Goal: Task Accomplishment & Management: Use online tool/utility

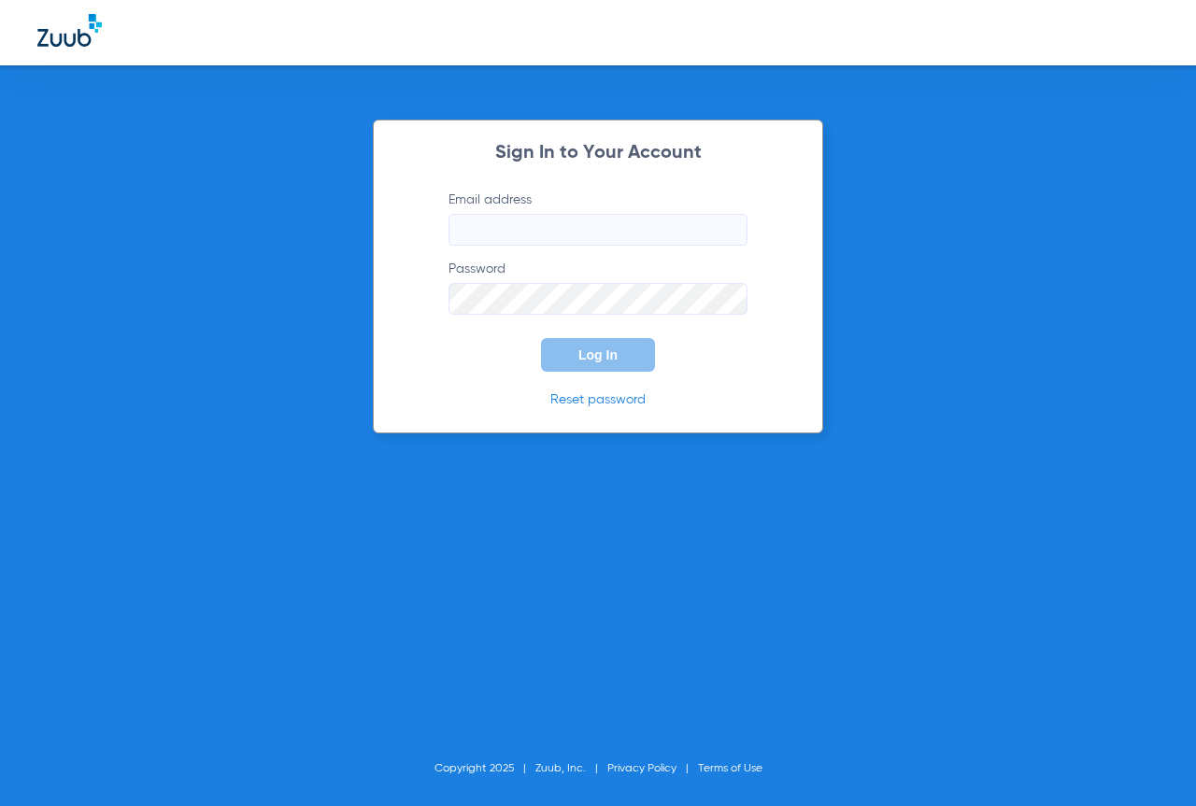
type input "[EMAIL_ADDRESS][DOMAIN_NAME]"
click at [594, 365] on button "Log In" at bounding box center [598, 355] width 114 height 34
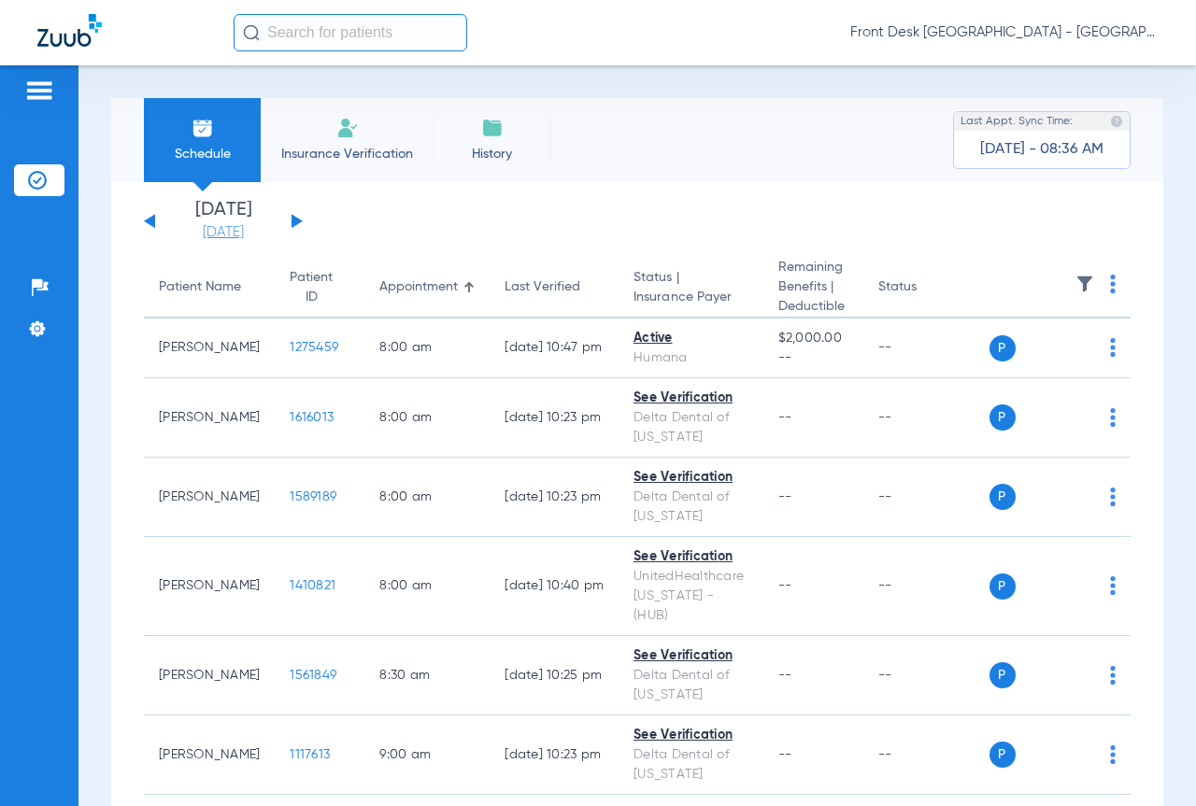
click at [235, 232] on link "[DATE]" at bounding box center [223, 232] width 112 height 19
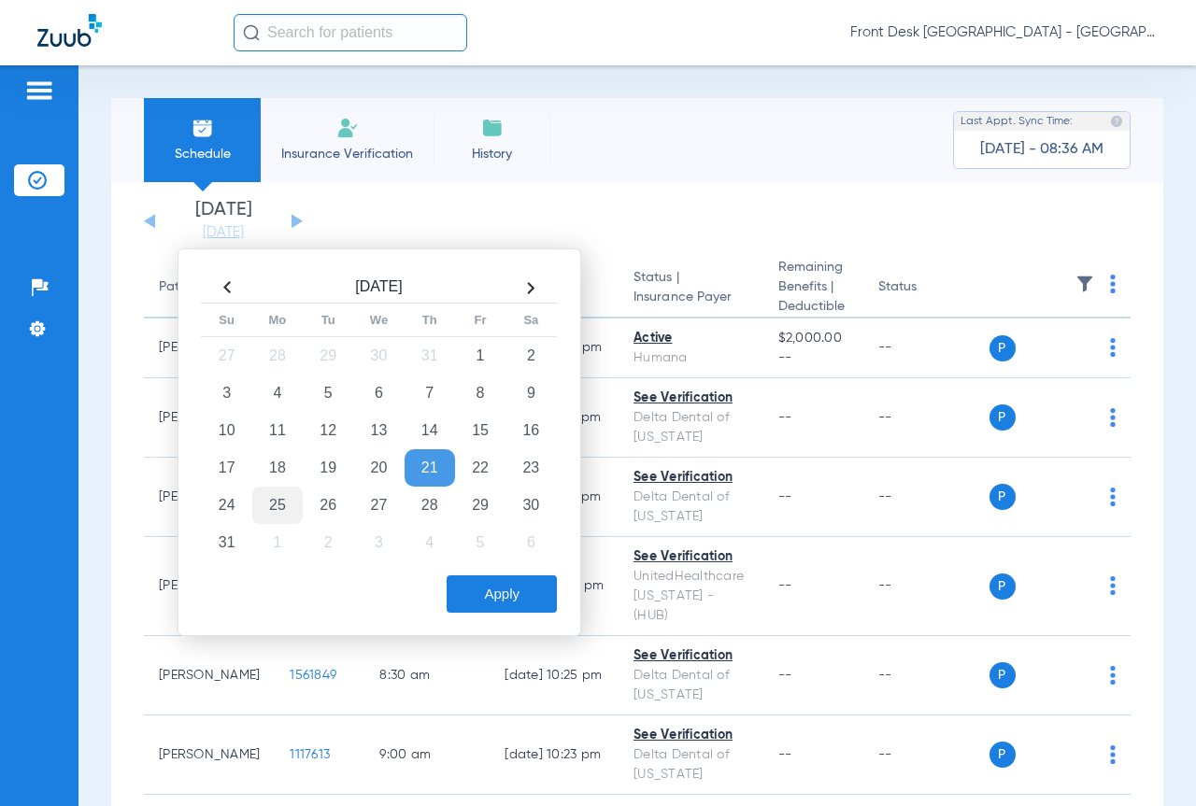
click at [268, 504] on td "25" at bounding box center [277, 505] width 50 height 37
click at [506, 597] on button "Apply" at bounding box center [502, 594] width 110 height 37
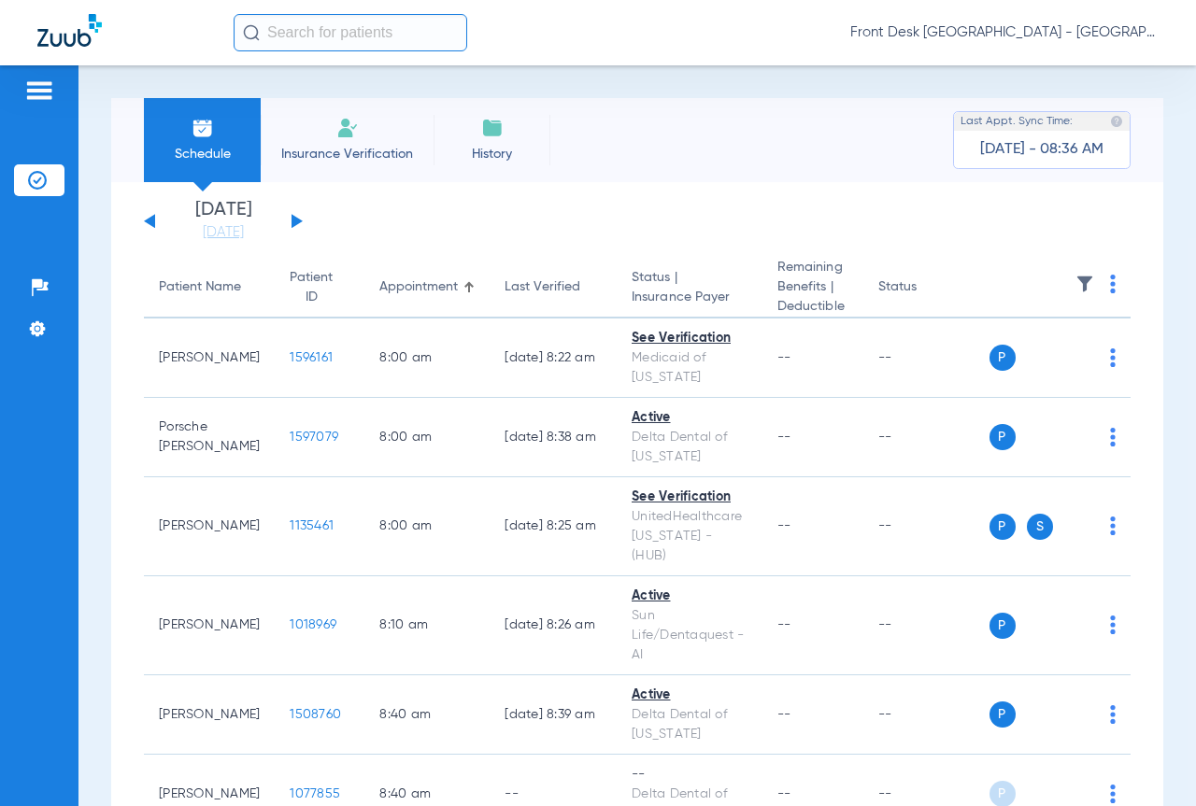
click at [1076, 284] on img at bounding box center [1085, 284] width 19 height 19
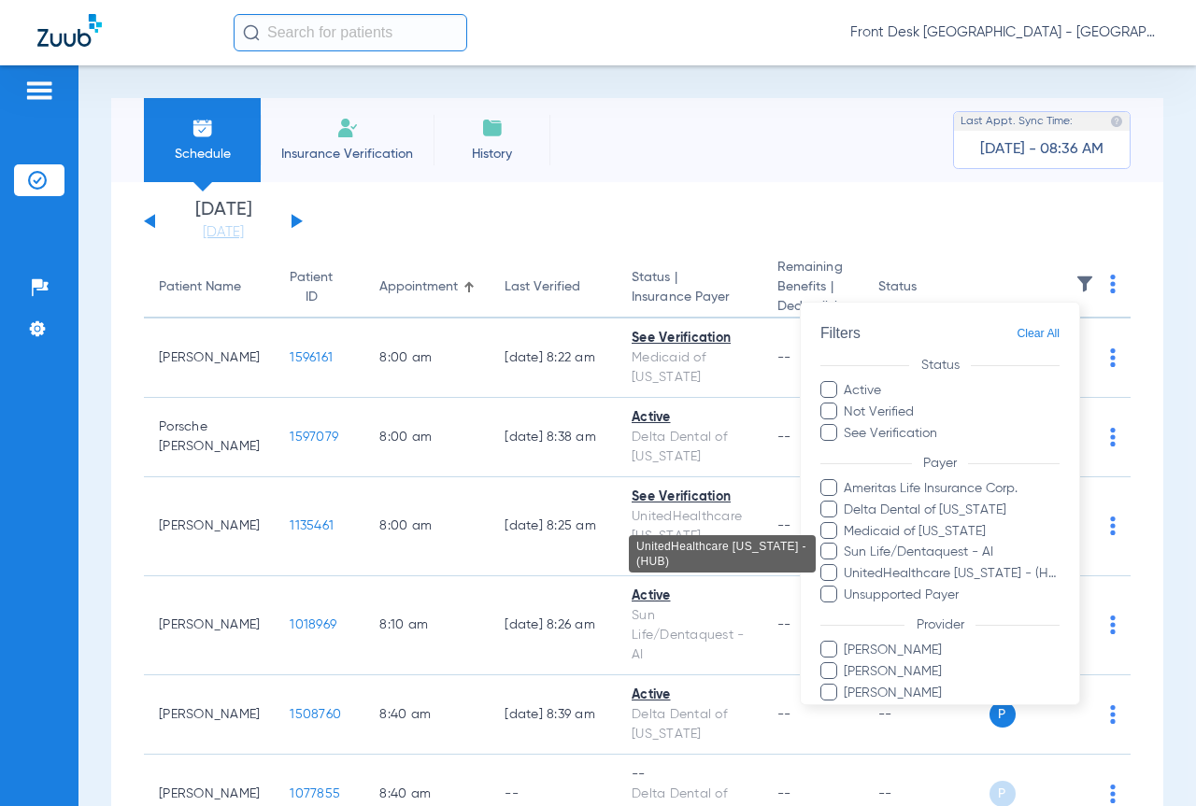
scroll to position [95, 0]
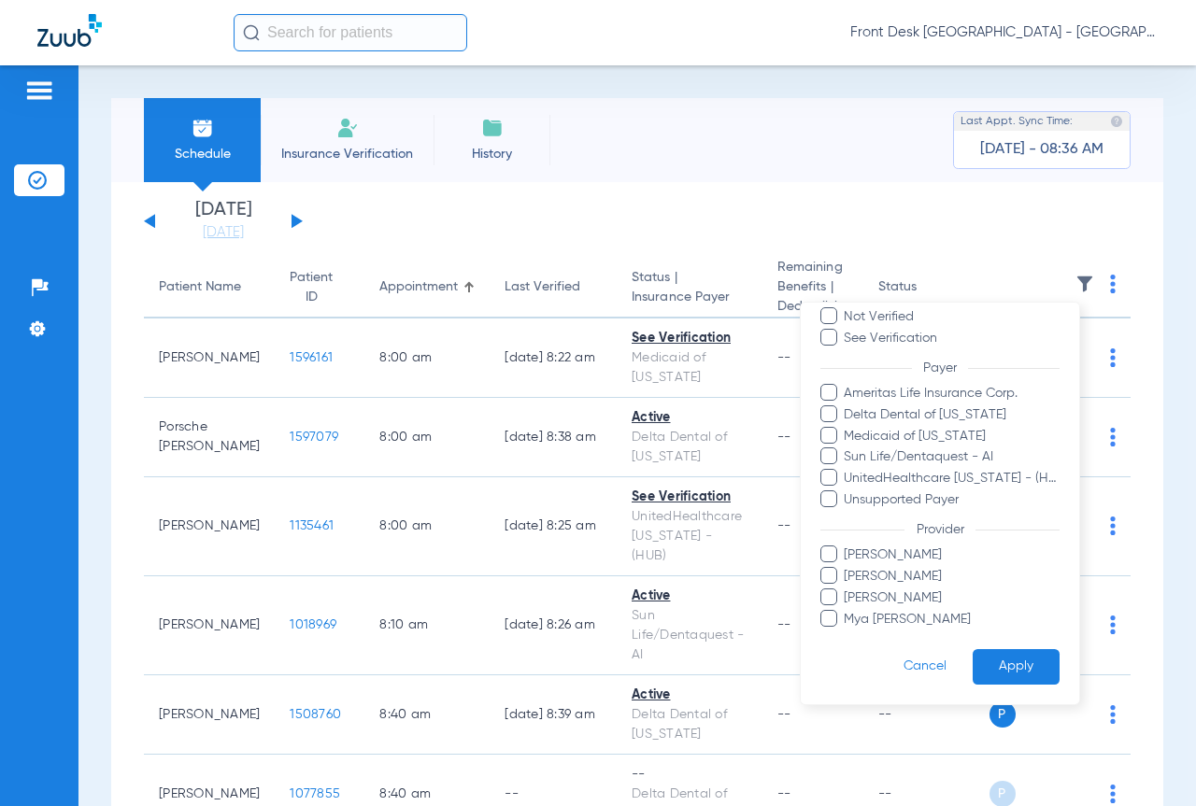
click at [900, 572] on span "[PERSON_NAME]" at bounding box center [951, 577] width 217 height 20
click at [847, 590] on input "[PERSON_NAME]" at bounding box center [847, 590] width 0 height 0
click at [973, 672] on button "Apply" at bounding box center [1016, 666] width 87 height 36
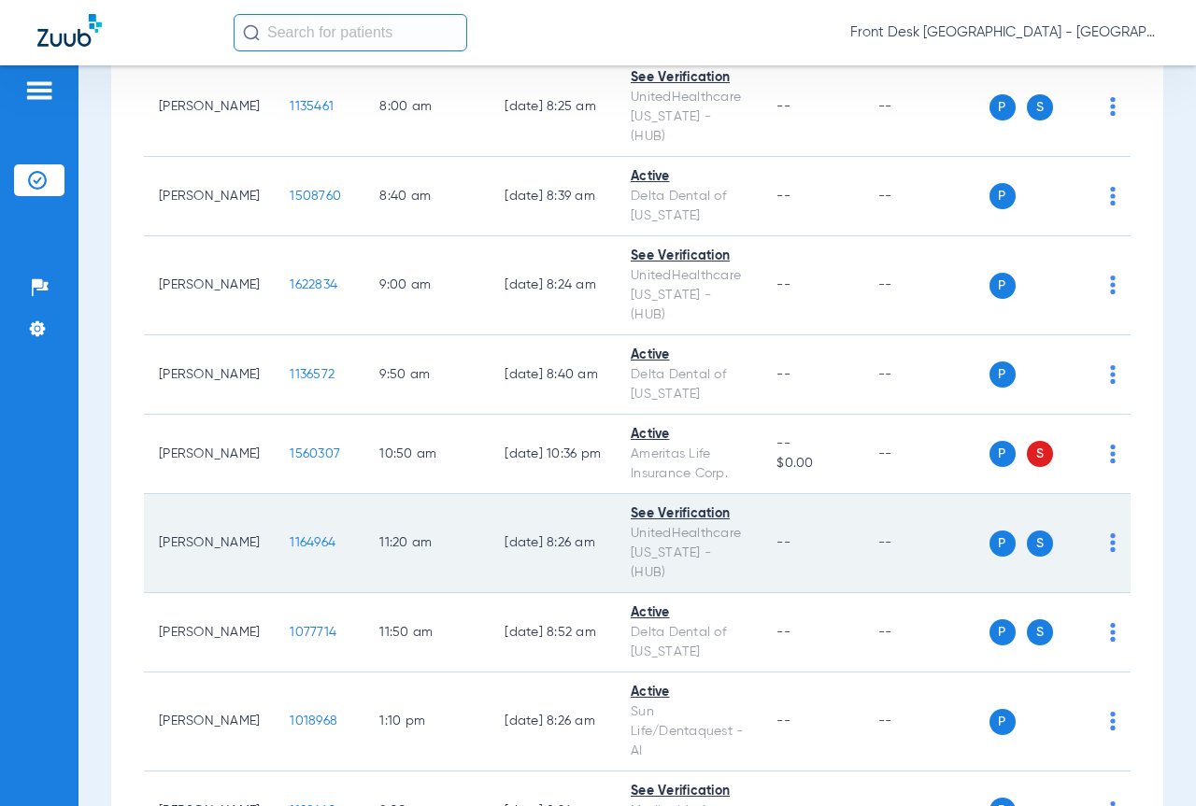
scroll to position [374, 0]
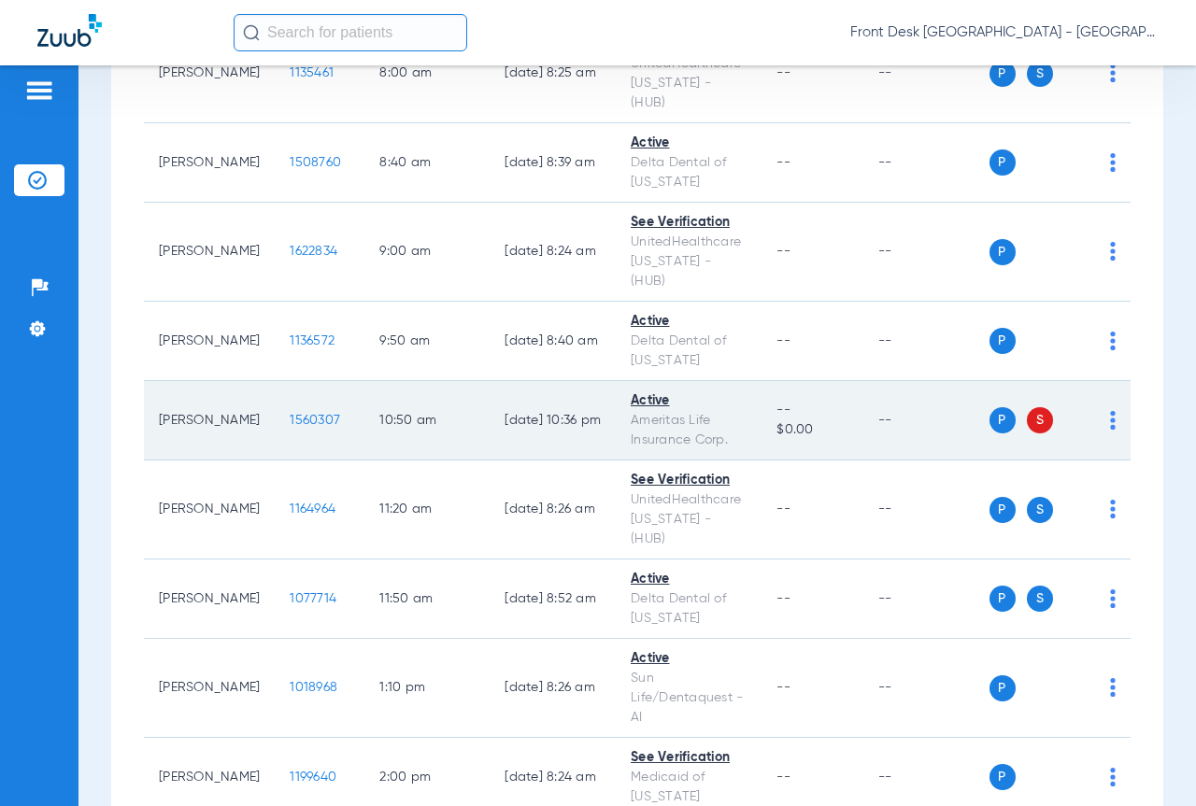
click at [1103, 383] on td "P S" at bounding box center [1061, 420] width 142 height 79
click at [1110, 411] on img at bounding box center [1113, 420] width 6 height 19
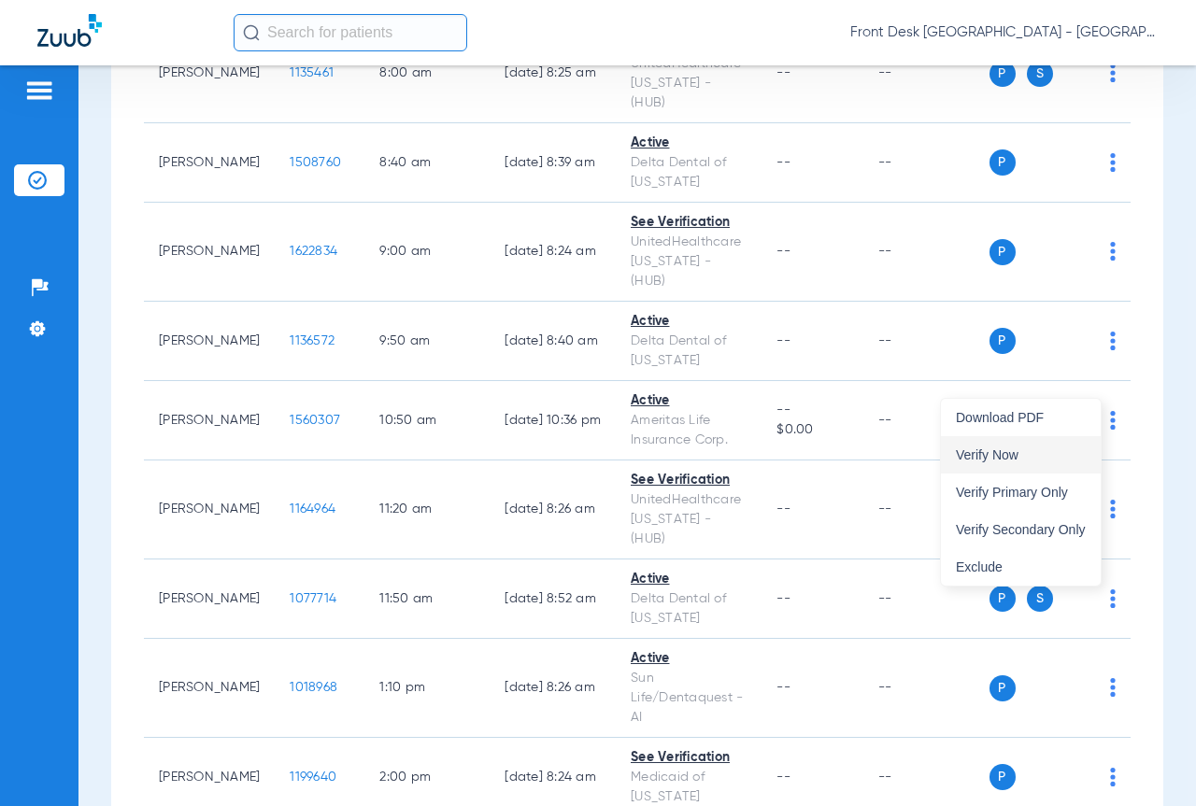
click at [1028, 458] on span "Verify Now" at bounding box center [1021, 455] width 130 height 13
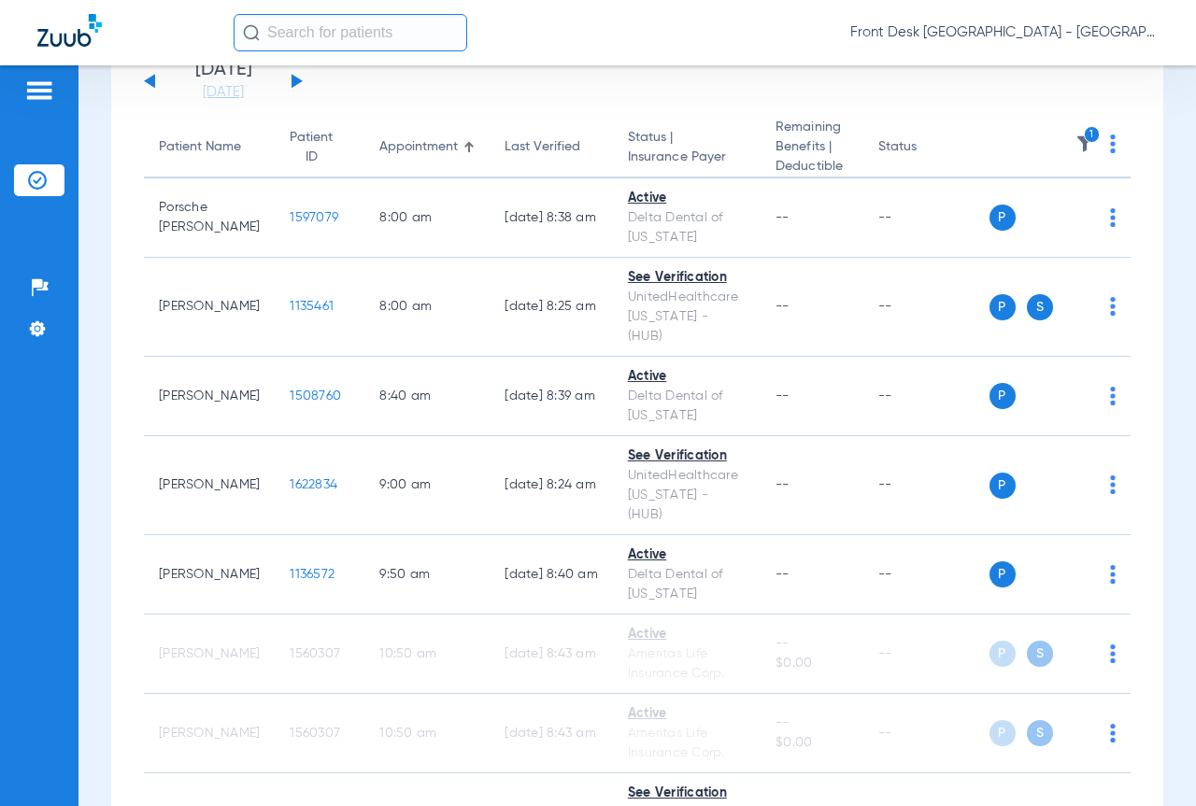
scroll to position [0, 0]
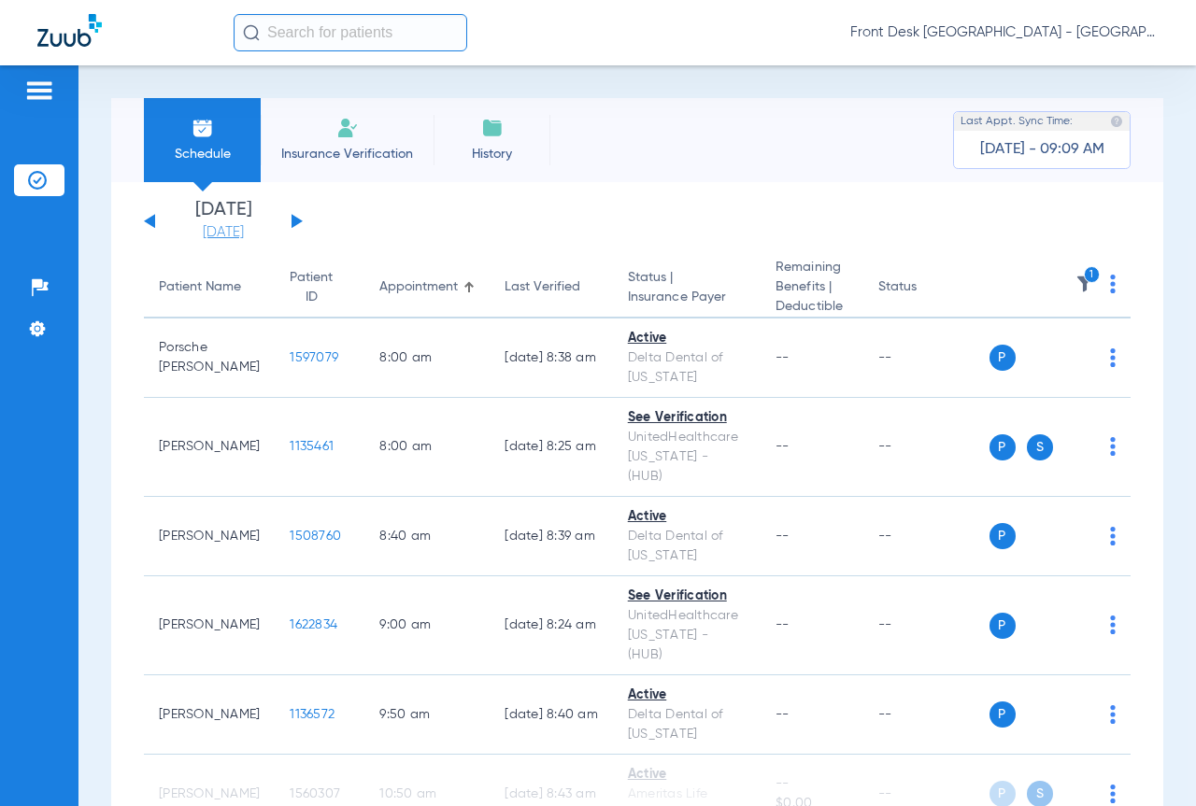
click at [247, 231] on link "[DATE]" at bounding box center [223, 232] width 112 height 19
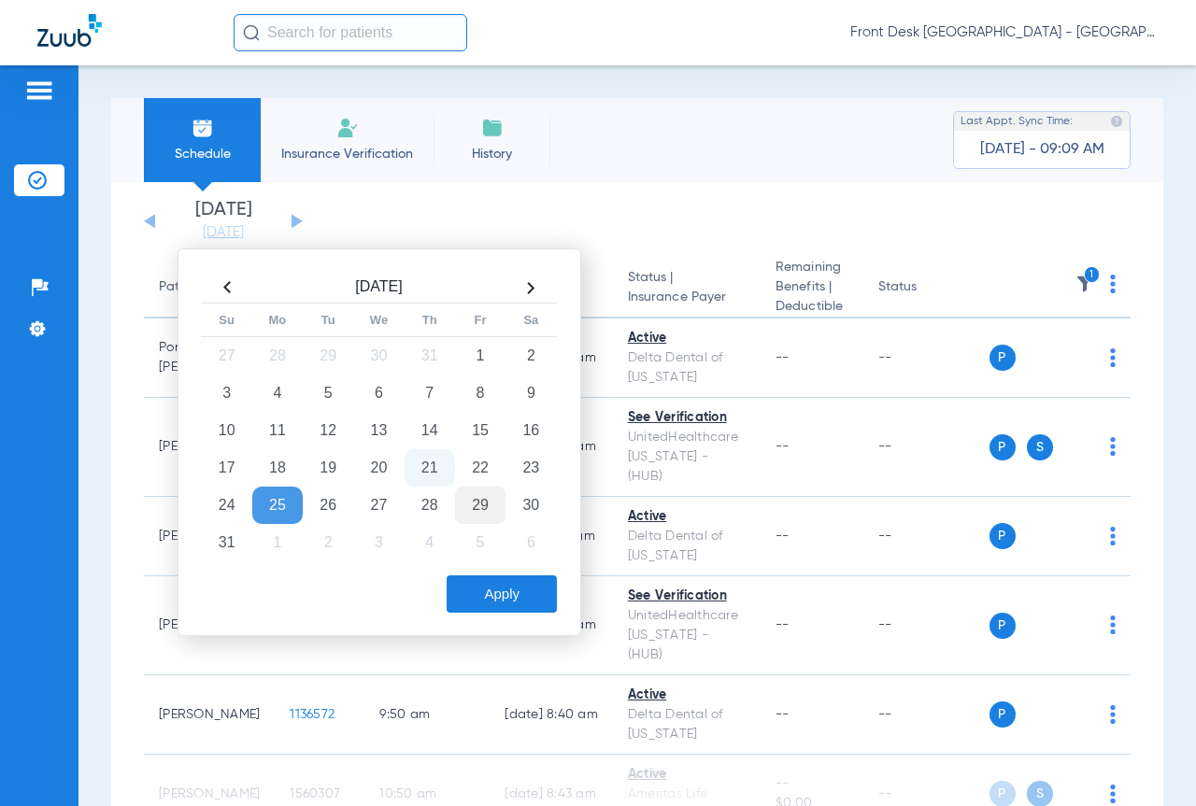
click at [483, 507] on td "29" at bounding box center [480, 505] width 50 height 37
click at [501, 589] on button "Apply" at bounding box center [502, 594] width 110 height 37
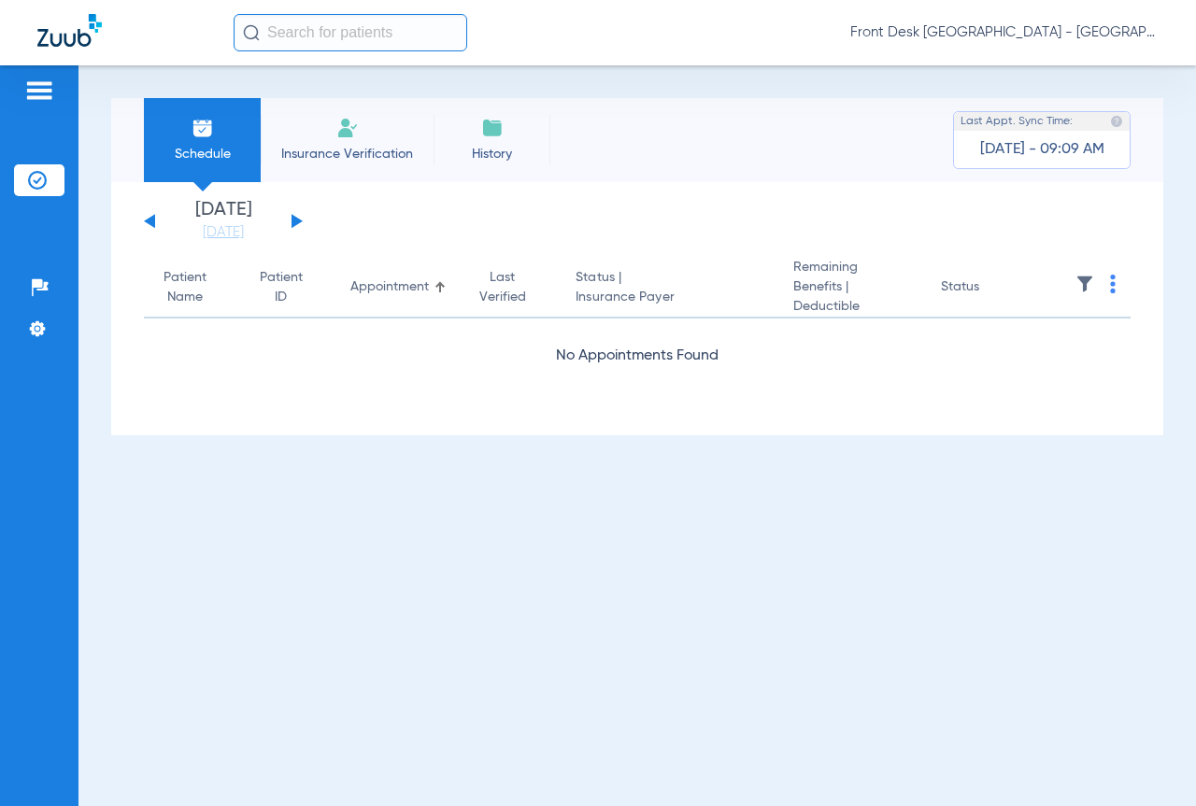
click at [1080, 284] on img at bounding box center [1085, 284] width 19 height 19
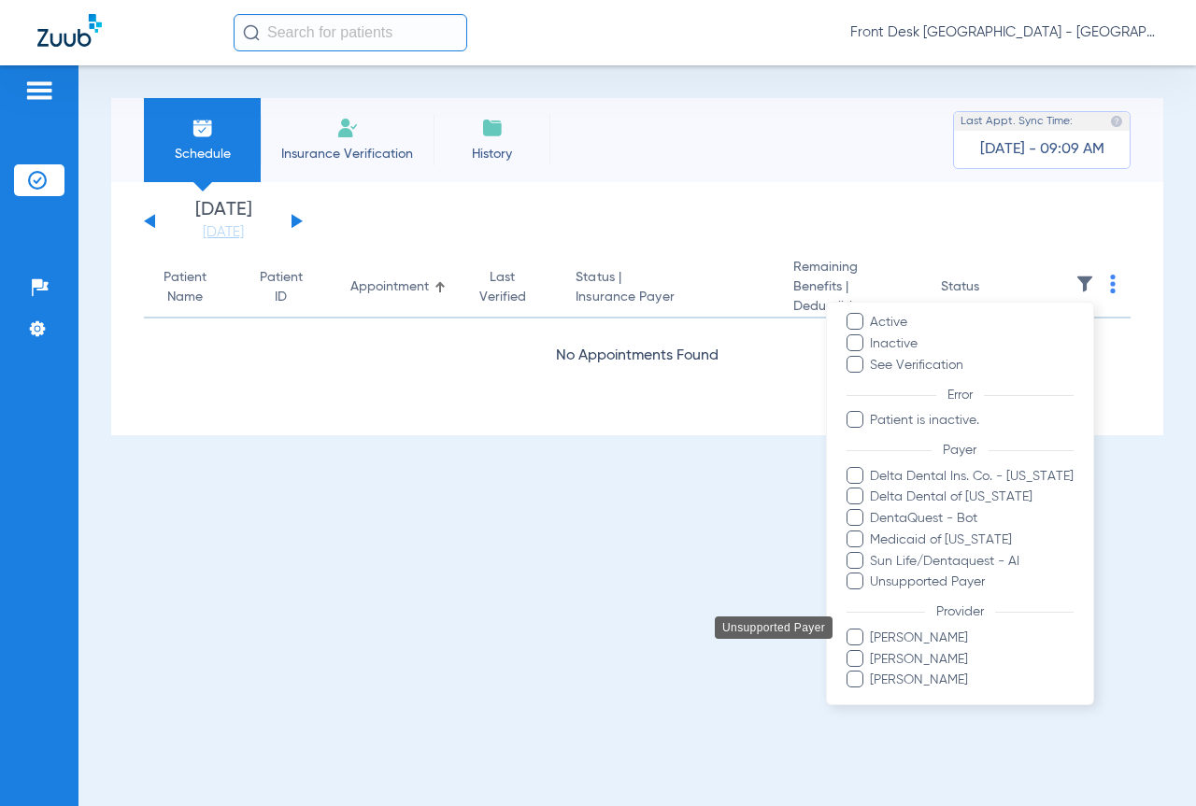
scroll to position [130, 0]
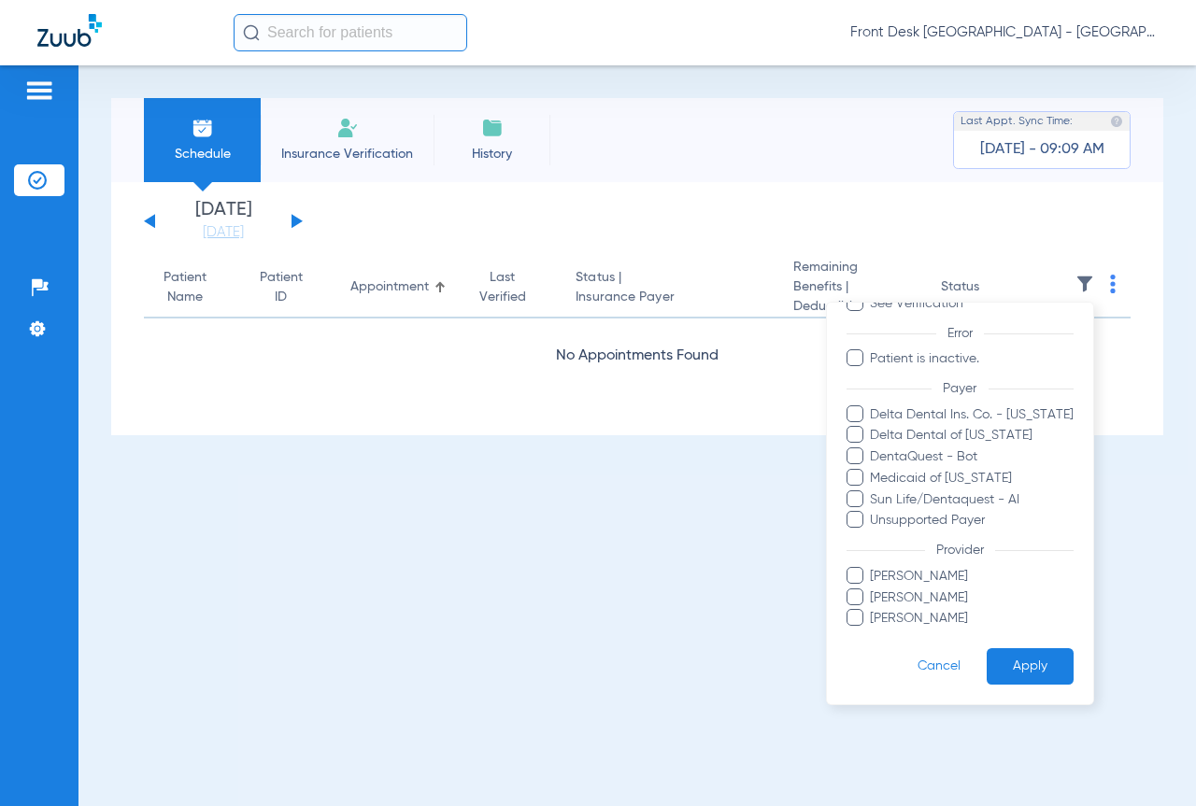
click at [912, 619] on span "[PERSON_NAME]" at bounding box center [972, 619] width 204 height 20
click at [874, 632] on input "[PERSON_NAME]" at bounding box center [874, 632] width 0 height 0
click at [991, 676] on button "Apply" at bounding box center [1030, 666] width 87 height 36
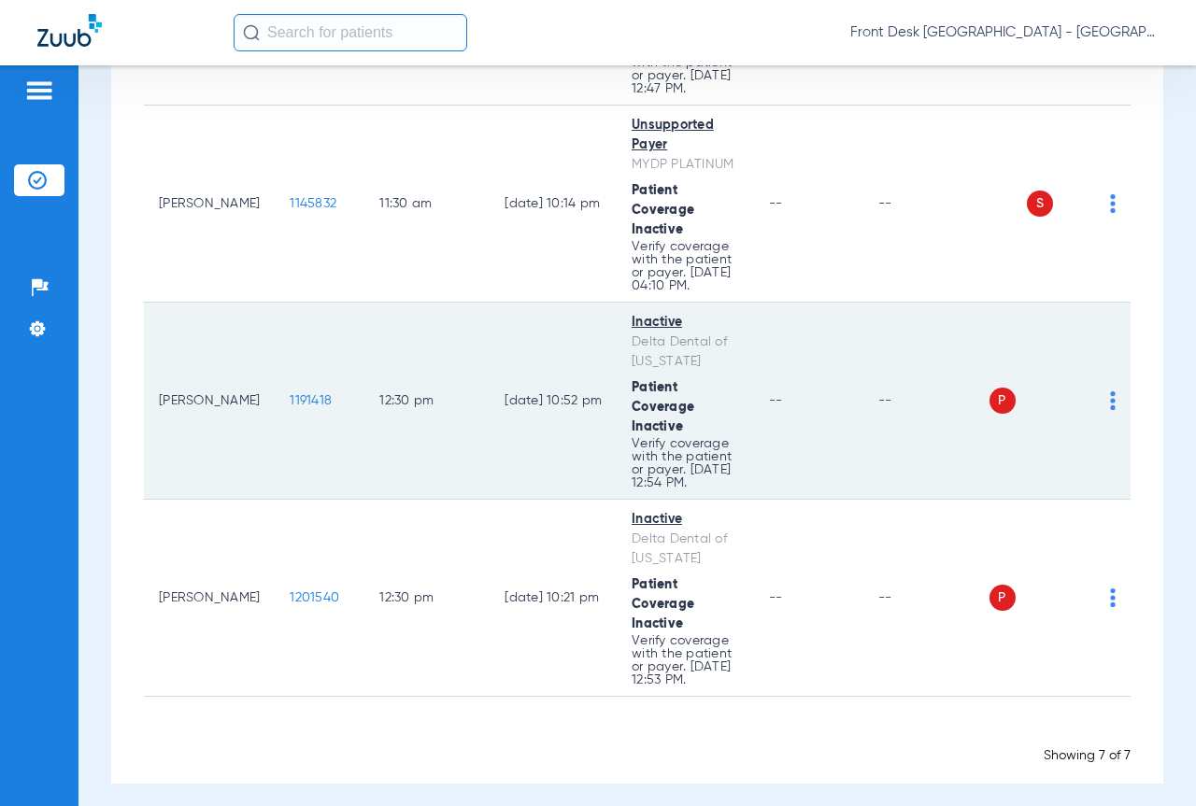
scroll to position [750, 0]
